Goal: Use online tool/utility: Utilize a website feature to perform a specific function

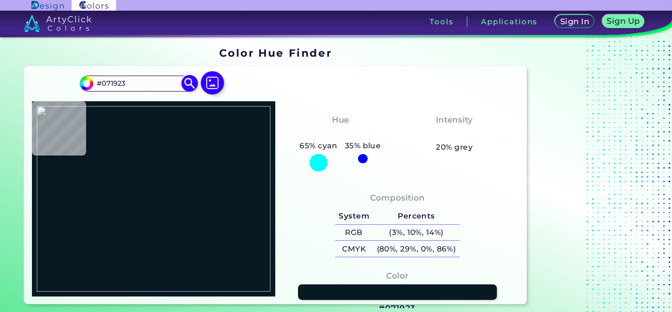
type input "#000000"
type input "#6c7b5f"
type input "#6C7B5F"
type input "#34465e"
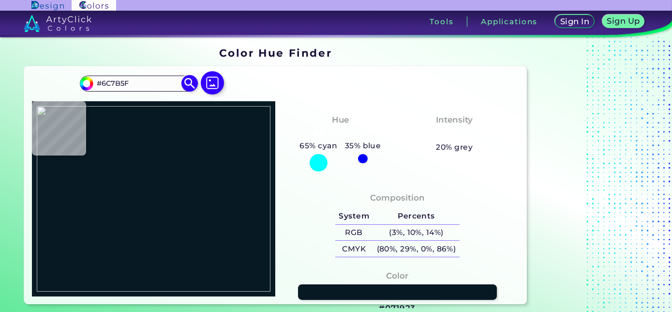
type input "#34465E"
type input "#253852"
type input "#697b88"
type input "#697B88"
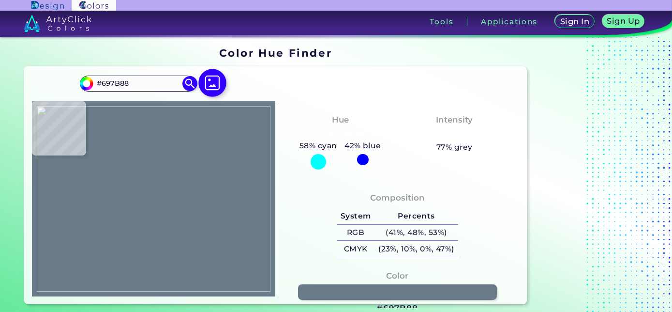
click at [213, 83] on img at bounding box center [212, 83] width 28 height 28
click at [0, 0] on input "file" at bounding box center [0, 0] width 0 height 0
type input "#000000"
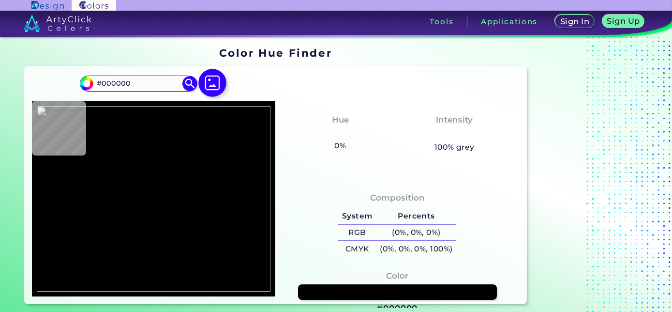
click at [207, 83] on img at bounding box center [212, 83] width 28 height 28
click at [0, 0] on input "file" at bounding box center [0, 0] width 0 height 0
click at [209, 85] on img at bounding box center [212, 83] width 28 height 28
click at [0, 0] on input "file" at bounding box center [0, 0] width 0 height 0
click at [209, 85] on img at bounding box center [212, 83] width 28 height 28
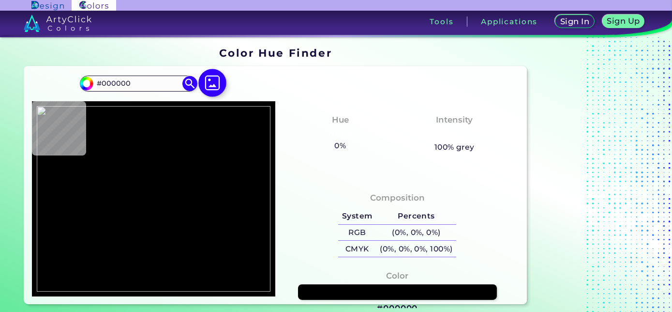
click at [0, 0] on input "file" at bounding box center [0, 0] width 0 height 0
type input "#2d4b31"
type input "#2D4B31"
type input "#2e4c32"
type input "#2E4C32"
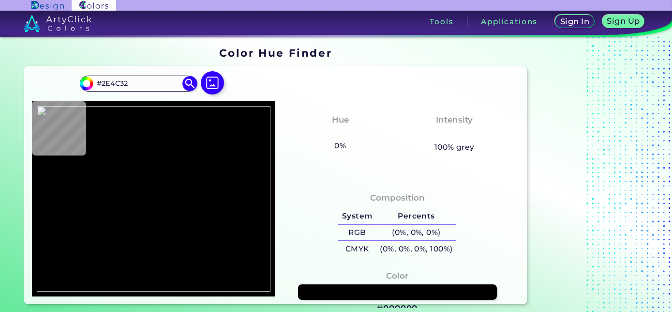
type input "#35553d"
type input "#35553D"
type input "#34563b"
type input "#34563B"
type input "#35553a"
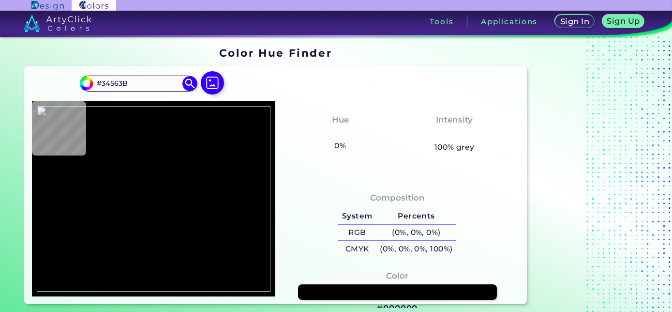
type input "#35553A"
type input "#375940"
type input "#385a41"
type input "#385A41"
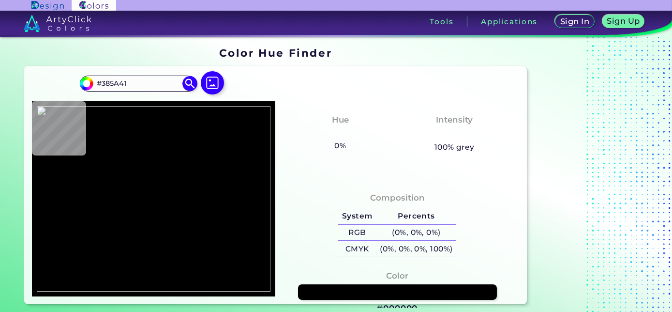
type input "#375940"
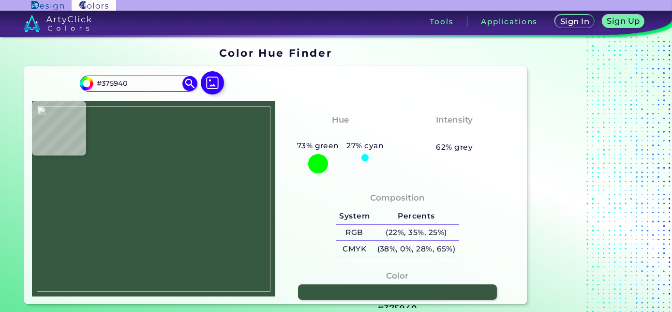
type input "#2e4c30"
type input "#2E4C30"
type input "#123b80"
type input "#123B80"
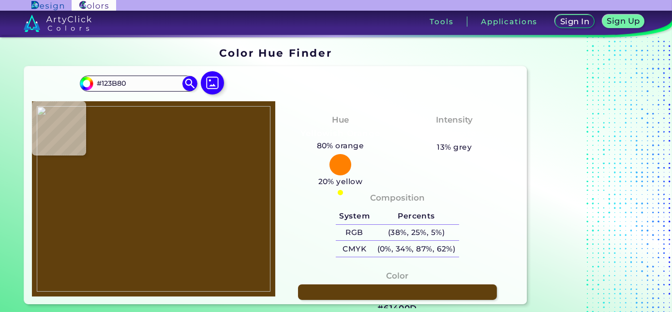
type input "#61400d"
type input "#61400D"
type input "#b4892b"
type input "#B4892B"
type input "#b4882a"
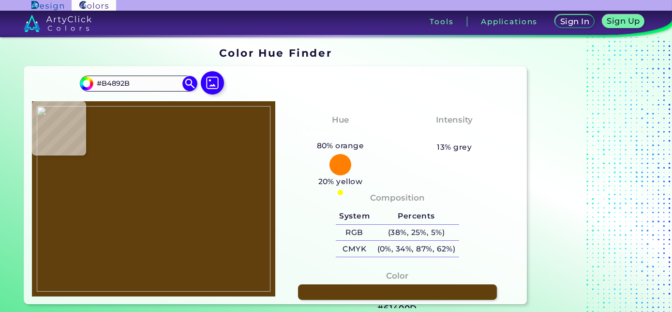
type input "#B4882A"
type input "#b4892b"
type input "#B4892B"
type input "#b3892b"
type input "#B3892B"
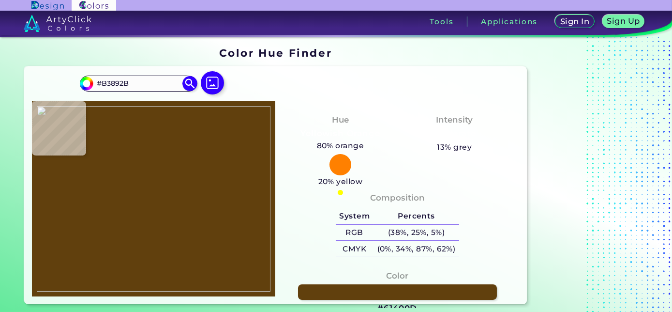
type input "#b3882a"
type input "#B3882A"
type input "#b3882b"
type input "#B3882B"
type input "#b4892c"
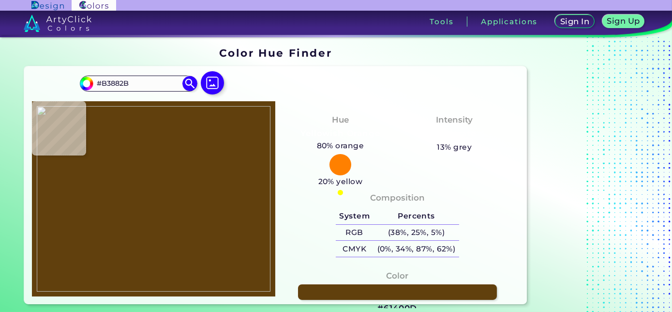
type input "#B4892C"
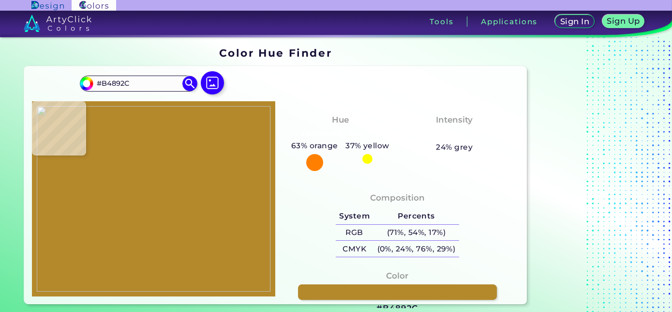
type input "#ad842c"
type input "#AD842C"
type input "#ad832c"
type input "#AD832C"
type input "#ad832d"
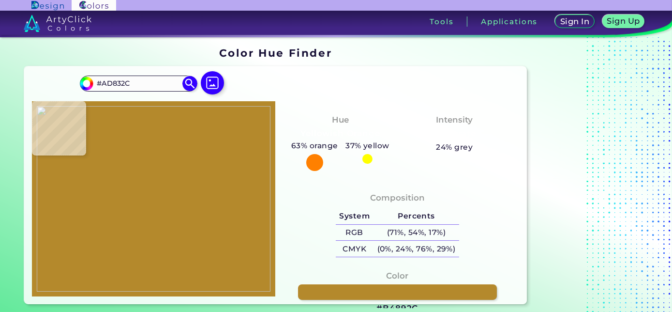
type input "#AD832D"
type input "#a17c2e"
type input "#A17C2E"
type input "#9c7731"
type input "#9C7731"
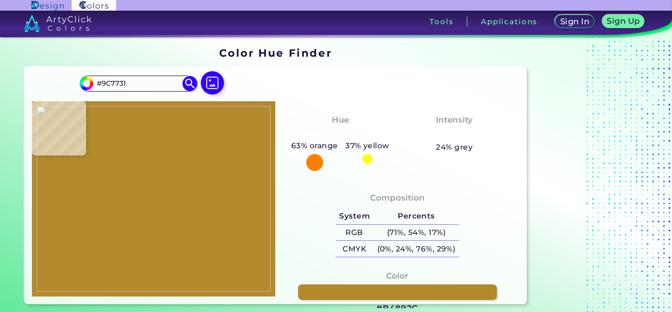
type input "#9b752f"
type input "#9B752F"
type input "#997231"
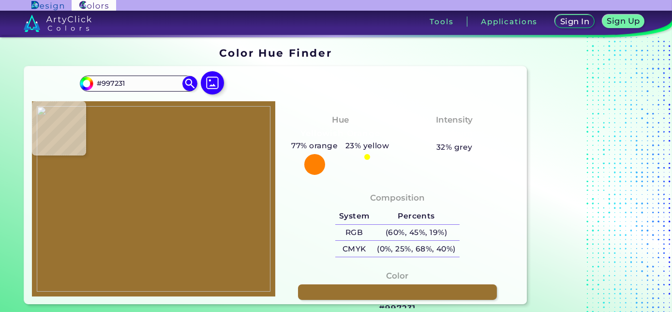
type input "#9b7431"
type input "#9B7431"
type input "#9b7531"
type input "#9B7531"
type input "#9a7531"
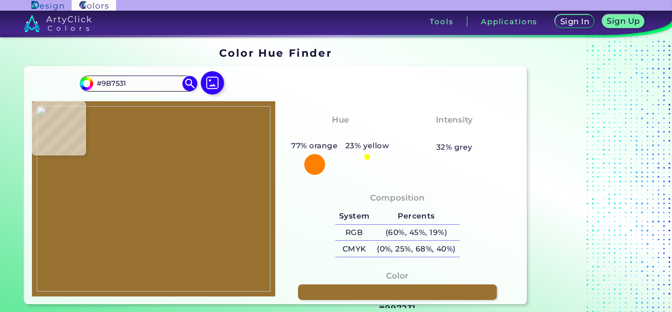
type input "#9A7531"
type input "#98732f"
type input "#98732F"
type input "#9f7a32"
type input "#9F7A32"
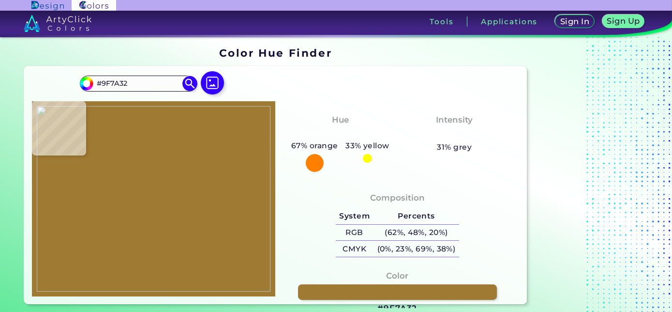
type input "#a07c30"
type input "#A07C30"
type input "#a17d2f"
type input "#A17D2F"
type input "#a17d30"
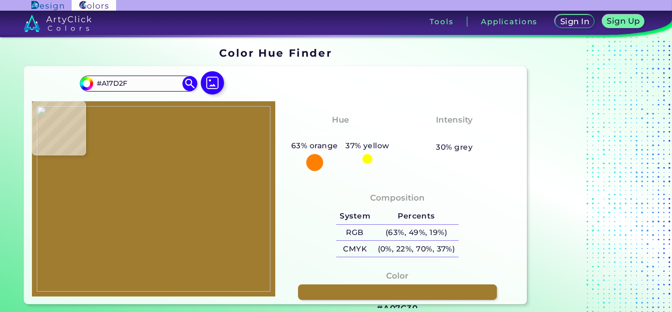
type input "#A17D30"
type input "#a27d31"
type input "#A27D31"
type input "#a37e30"
type input "#A37E30"
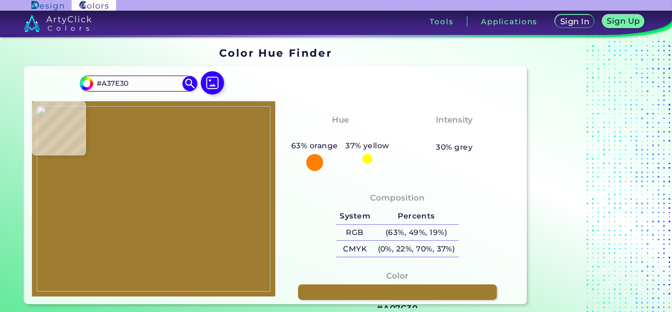
type input "#a57f2d"
type input "#A57F2D"
type input "#ab832d"
type input "#AB832D"
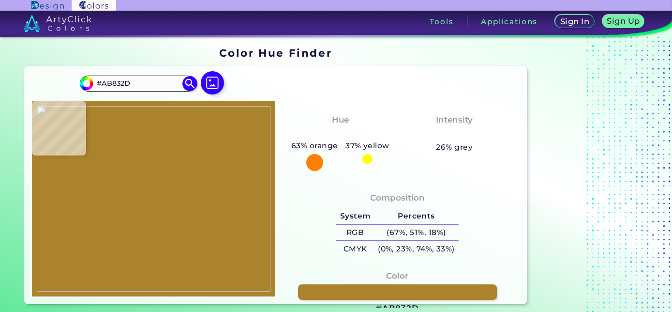
type input "#8b6620"
type input "#8B6620"
type input "#926e2b"
type input "#926E2B"
type input "#b0842d"
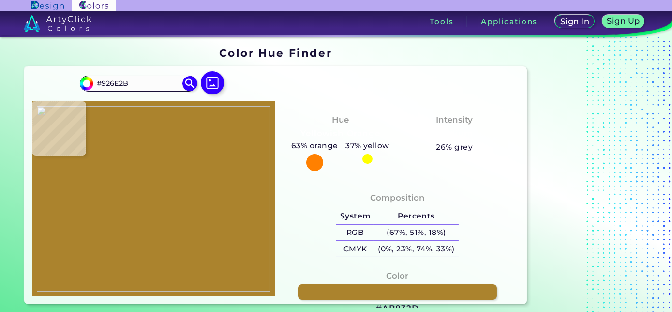
type input "#B0842D"
type input "#b0872b"
type input "#B0872B"
type input "#b3882b"
type input "#B3882B"
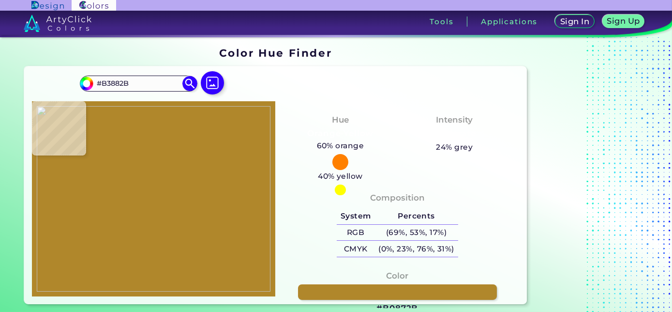
type input "#b4892d"
type input "#B4892D"
type input "#674f1e"
type input "#674F1E"
type input "#867752"
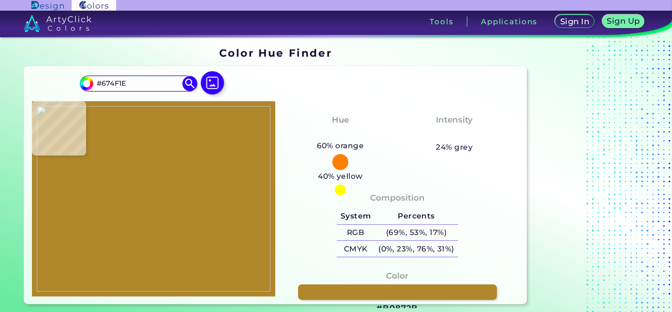
type input "#867752"
type input "#847753"
type input "#827654"
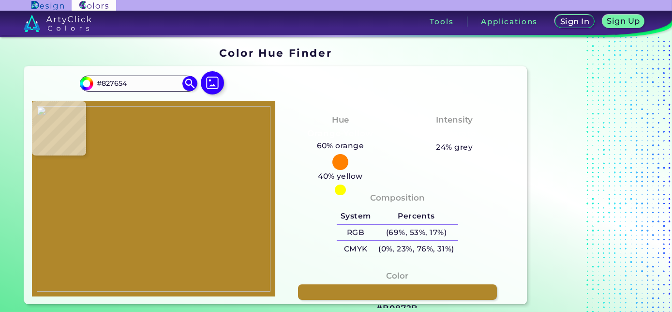
type input "#a37827"
type input "#A37827"
type input "#a37830"
type input "#A37830"
type input "#fbda57"
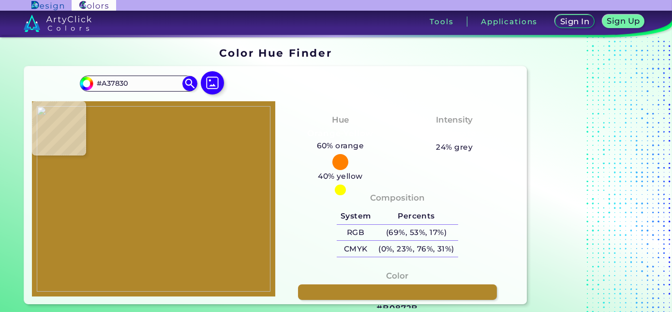
type input "#FBDA57"
type input "#fbda55"
type input "#FBDA55"
type input "#fad853"
type input "#FAD853"
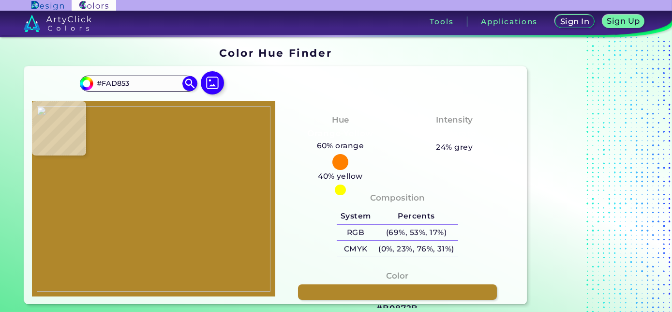
type input "#fbd252"
type input "#FBD252"
type input "#fbcf52"
type input "#FBCF52"
type input "#fcd053"
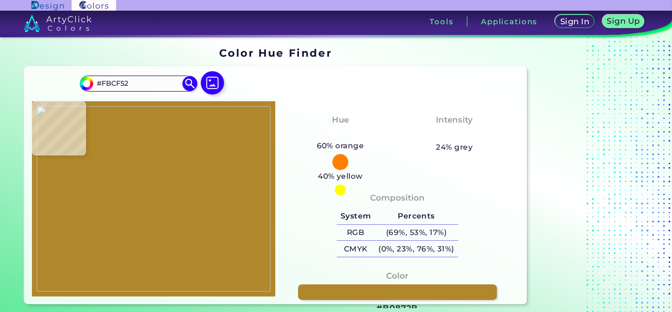
type input "#FCD053"
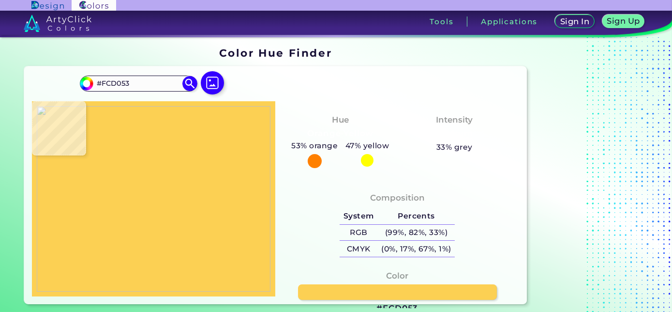
type input "#fad153"
type input "#FAD153"
type input "#fbd254"
type input "#FBD254"
type input "#fbd355"
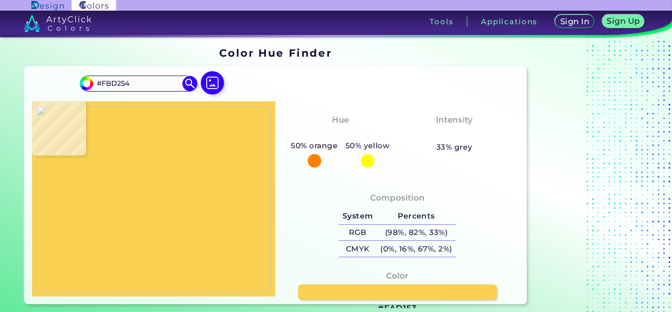
type input "#FBD355"
type input "#fbd454"
type input "#FBD454"
type input "#fbd654"
type input "#FBD654"
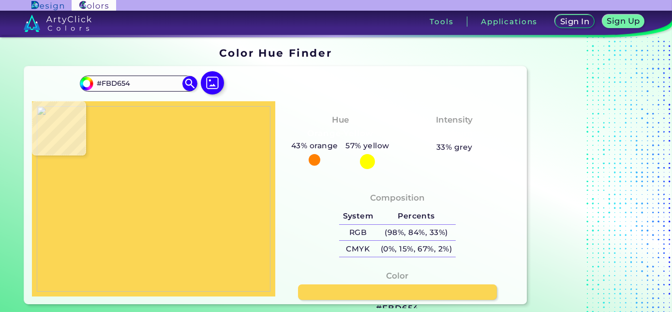
click at [168, 187] on img at bounding box center [154, 198] width 234 height 185
click at [357, 296] on link at bounding box center [397, 292] width 200 height 16
click at [191, 242] on img at bounding box center [154, 198] width 234 height 185
type input "#463e36"
type input "#463E36"
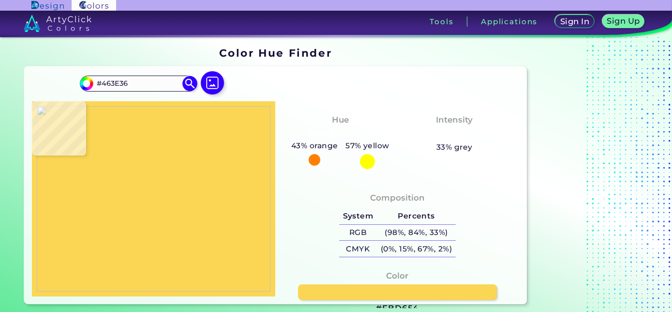
type input "#79591a"
type input "#79591A"
type input "#f9cc31"
type input "#F9CC31"
type input "#2e4c30"
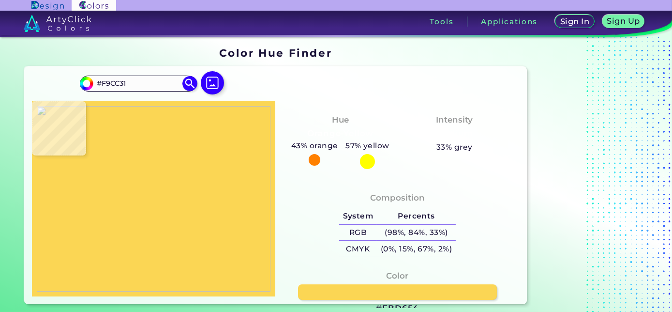
type input "#2E4C30"
type input "#36583f"
type input "#36583F"
type input "#89a856"
type input "#89A856"
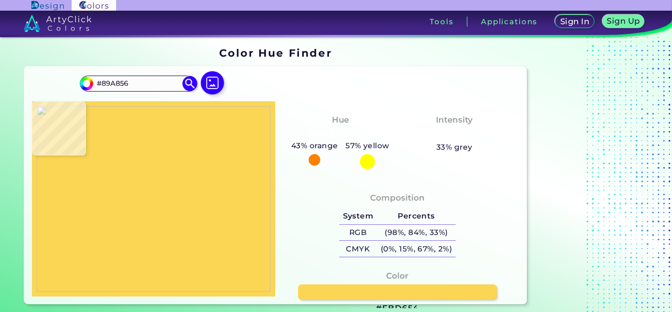
type input "#cfd992"
type input "#CFD992"
type input "#48643e"
type input "#48643E"
type input "#26432a"
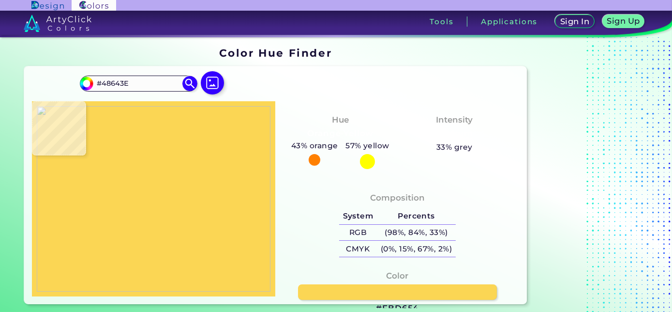
type input "#26432A"
type input "#21432a"
type input "#21432A"
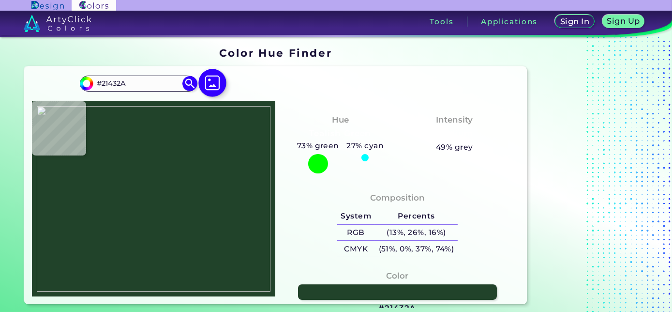
type input "#173e1f"
type input "#173E1F"
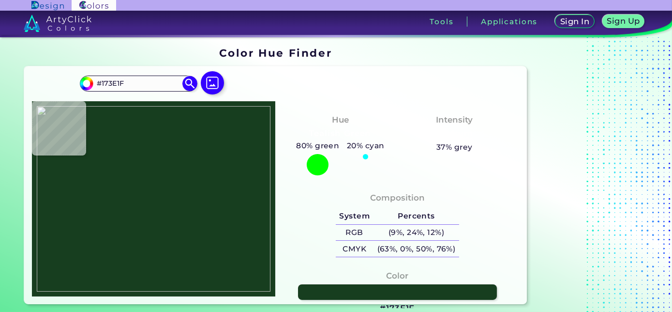
type input "#000000"
type input "#2e4c32"
type input "#2E4C32"
type input "#34563d"
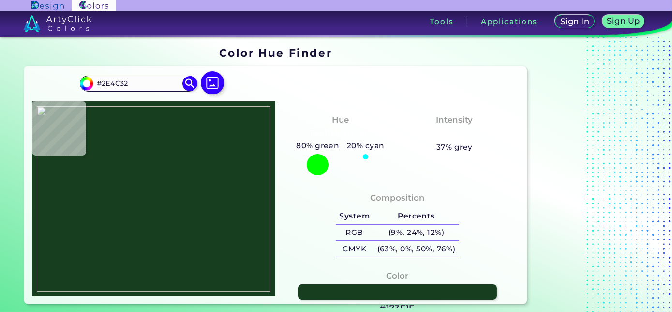
type input "#34563D"
type input "#2e4c30"
type input "#2E4C30"
type input "#2d4c30"
type input "#2D4C30"
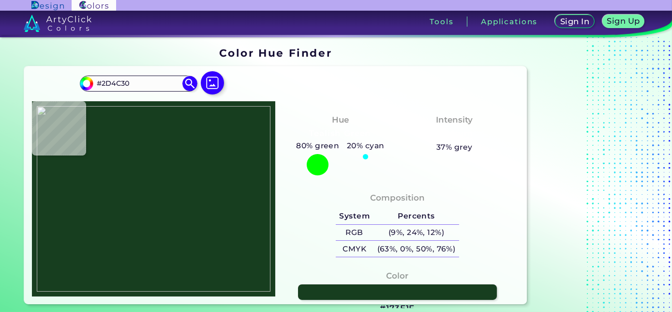
type input "#2e4b30"
type input "#2E4B30"
type input "#fbd04c"
type input "#FBD04C"
type input "#fbd151"
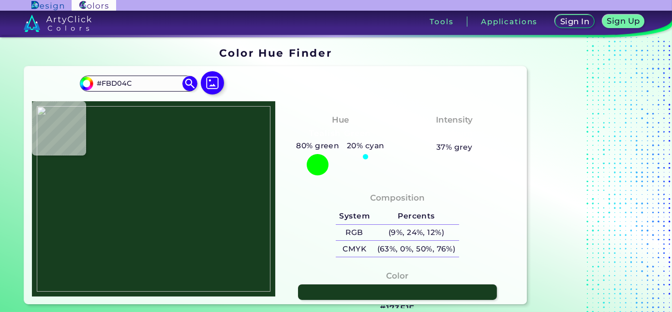
type input "#FBD151"
type input "#fbd453"
type input "#FBD453"
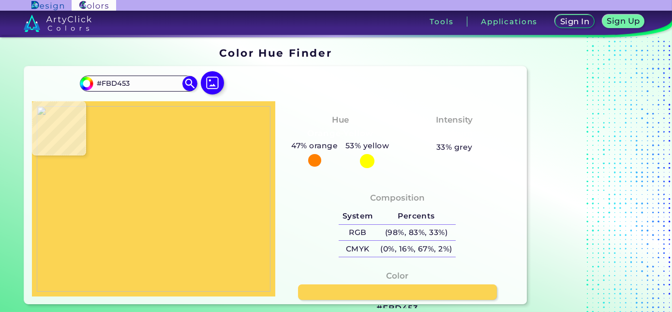
type input "#fad352"
type input "#FAD352"
type input "#f9d251"
type input "#F9D251"
type input "#f8d151"
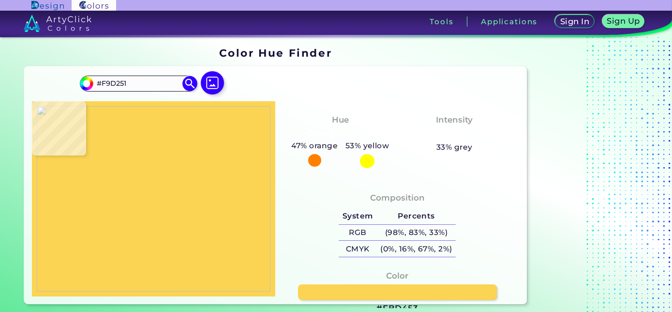
type input "#F8D151"
type input "#edc64d"
type input "#EDC64D"
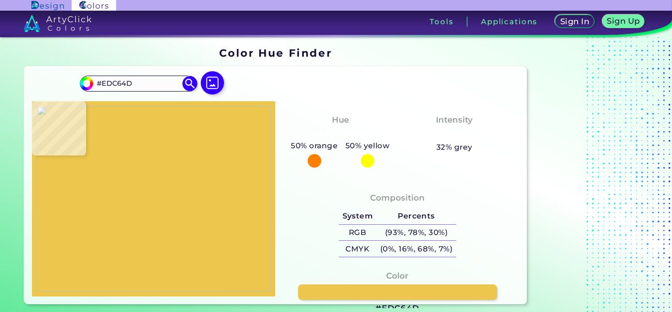
type input "#23332d"
type input "#23332D"
type input "#677e41"
type input "#677E41"
type input "#21432a"
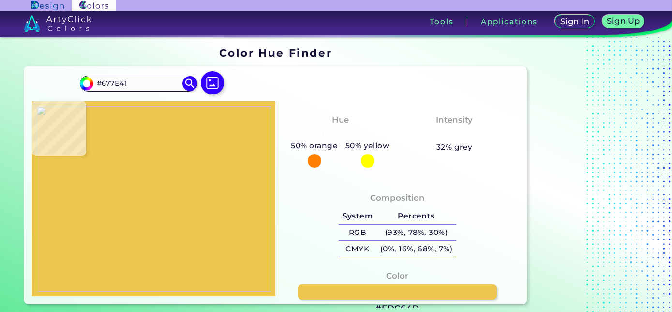
type input "#21432A"
type input "#214329"
type input "#374f3a"
type input "#374F3A"
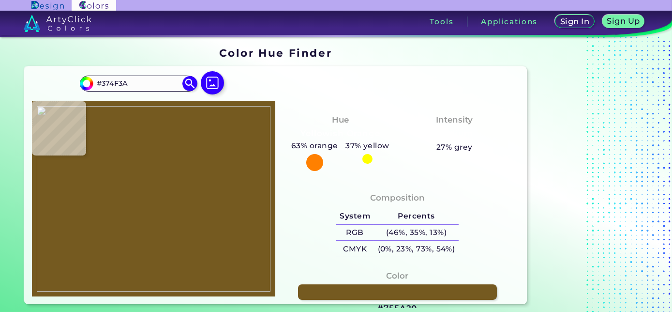
type input "#755a20"
type input "#755A20"
type input "#403e20"
type input "#403E20"
type input "#262419"
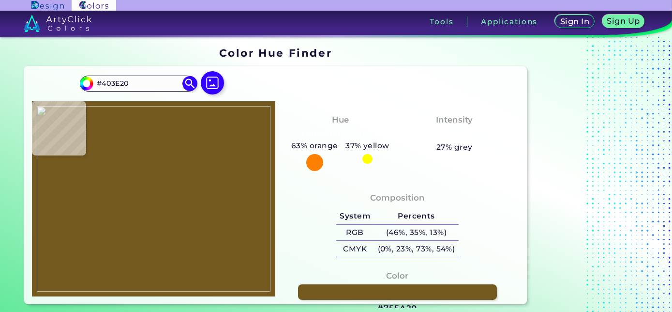
type input "#262419"
type input "#28231e"
type input "#28231E"
type input "#252518"
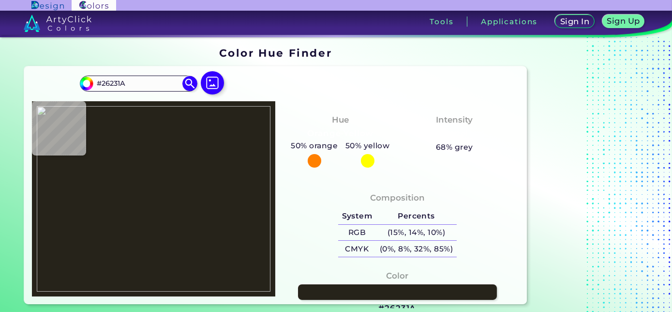
click at [180, 123] on img at bounding box center [154, 198] width 234 height 185
